Goal: Information Seeking & Learning: Learn about a topic

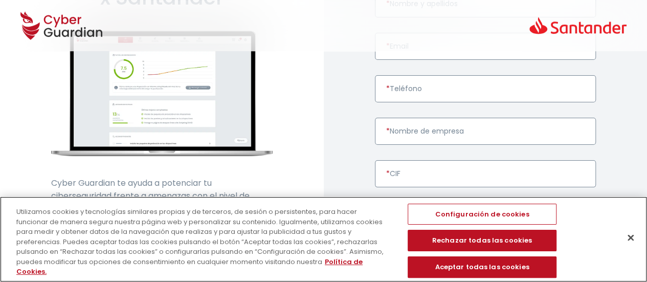
scroll to position [153, 0]
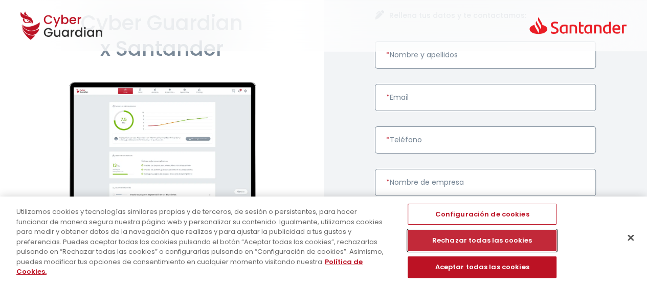
click at [443, 246] on button "Rechazar todas las cookies" at bounding box center [482, 240] width 149 height 21
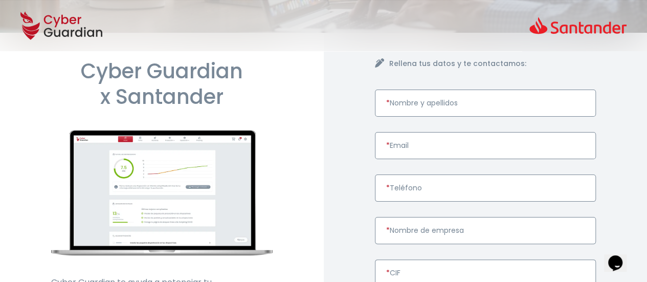
scroll to position [0, 0]
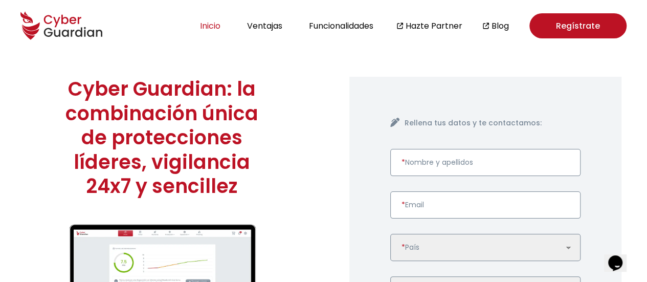
click at [212, 28] on button "Inicio" at bounding box center [210, 26] width 27 height 14
click at [211, 24] on button "Inicio" at bounding box center [210, 26] width 27 height 14
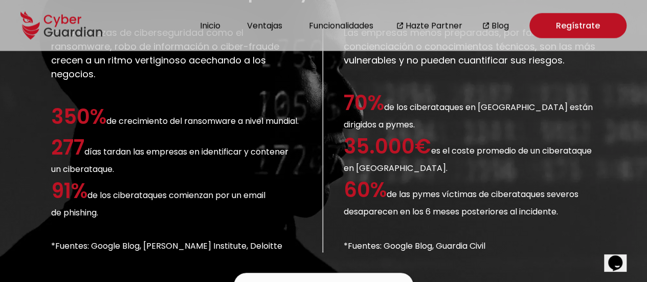
scroll to position [972, 0]
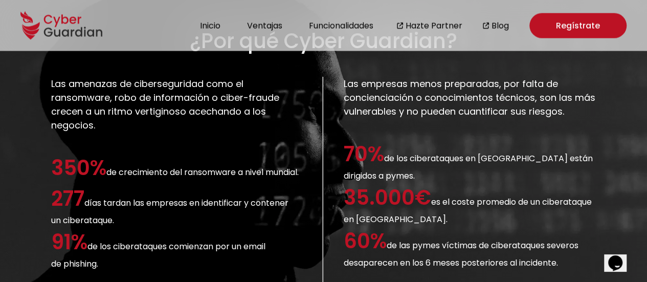
click at [388, 154] on p "70% de los ciberataques en [GEOGRAPHIC_DATA] están dirigidos a pymes." at bounding box center [470, 160] width 252 height 43
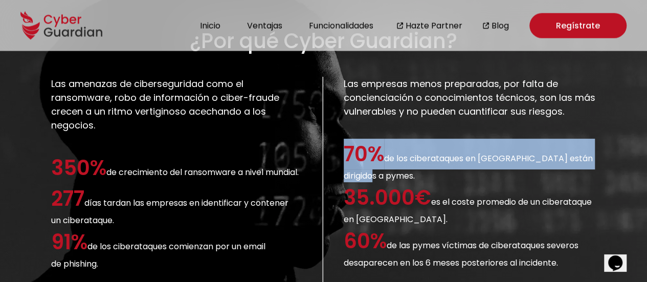
drag, startPoint x: 348, startPoint y: 153, endPoint x: 441, endPoint y: 165, distance: 93.9
click at [441, 165] on p "70% de los ciberataques en [GEOGRAPHIC_DATA] están dirigidos a pymes." at bounding box center [470, 160] width 252 height 43
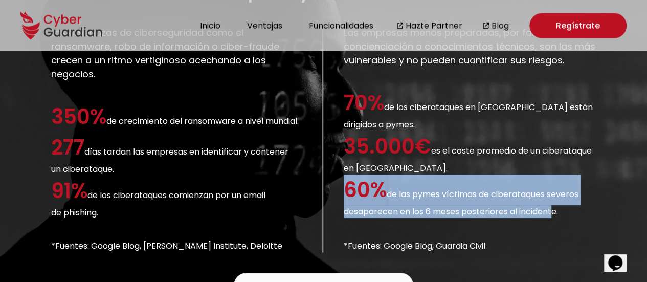
drag, startPoint x: 342, startPoint y: 168, endPoint x: 550, endPoint y: 219, distance: 214.4
click at [550, 219] on div "Las amenazas de ciberseguridad como el ransomware, robo de información o ciber-…" at bounding box center [323, 139] width 545 height 227
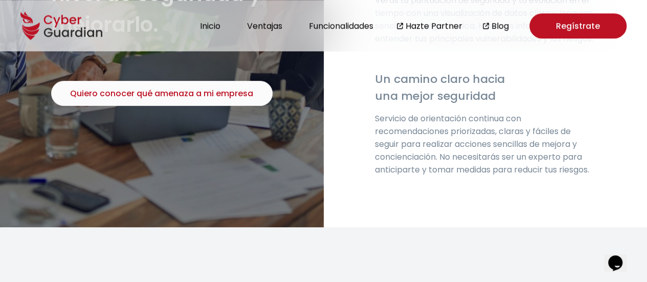
scroll to position [2660, 0]
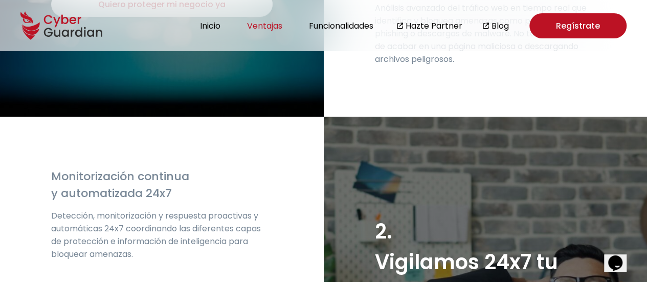
click at [249, 21] on button "Ventajas" at bounding box center [264, 26] width 41 height 14
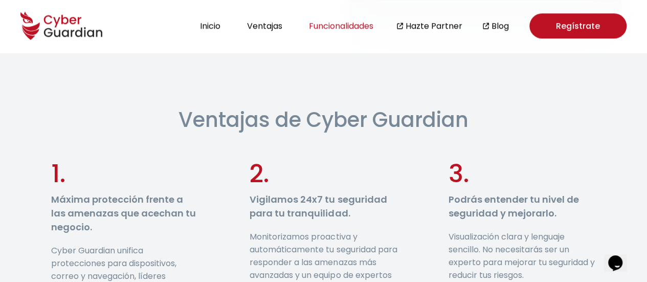
click at [343, 23] on button "Funcionalidades" at bounding box center [341, 26] width 71 height 14
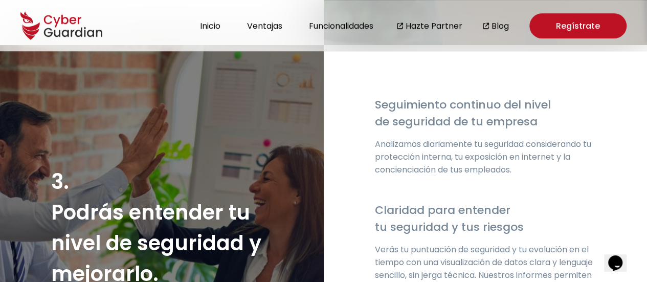
scroll to position [2002, 0]
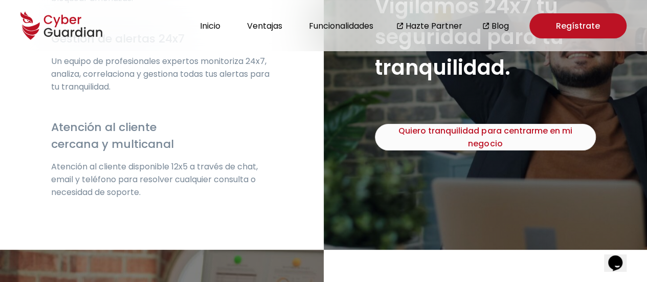
click at [493, 19] on ul "Inicio Ventajas Funcionalidades Hazte Partner Blog" at bounding box center [353, 25] width 312 height 25
click at [493, 30] on link "Blog" at bounding box center [500, 25] width 17 height 13
